Goal: Navigation & Orientation: Find specific page/section

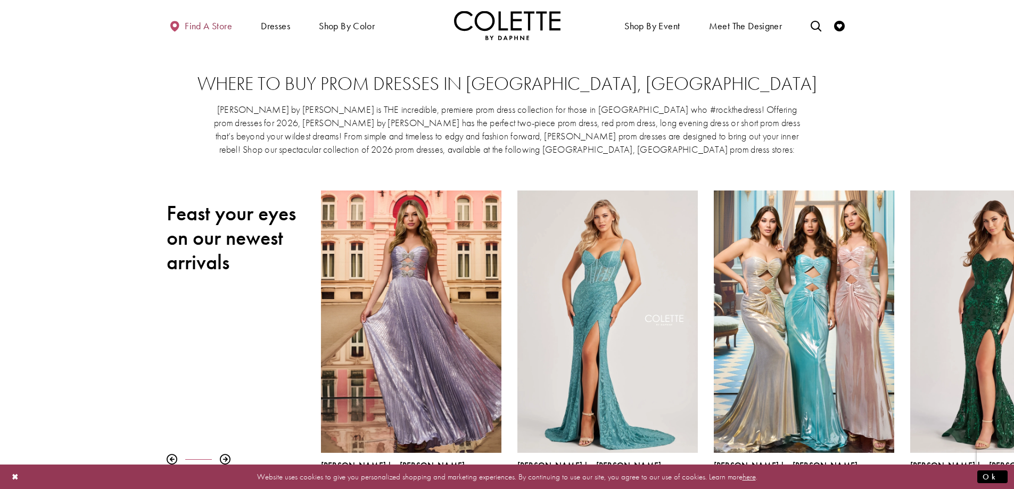
click at [227, 27] on span "Find a store" at bounding box center [208, 26] width 47 height 11
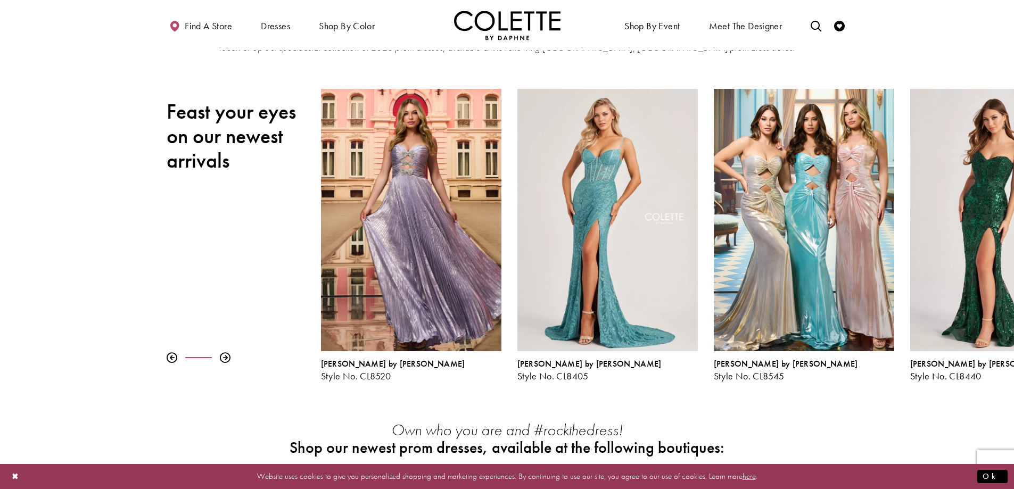
scroll to position [106, 0]
